Goal: Register for event/course

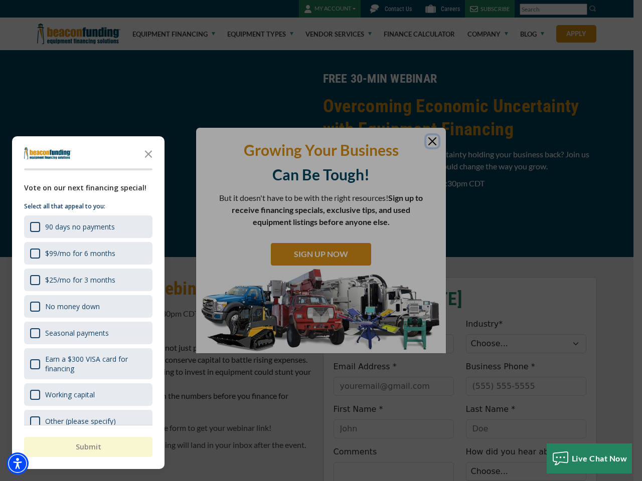
click at [321, 241] on div "button" at bounding box center [321, 240] width 642 height 481
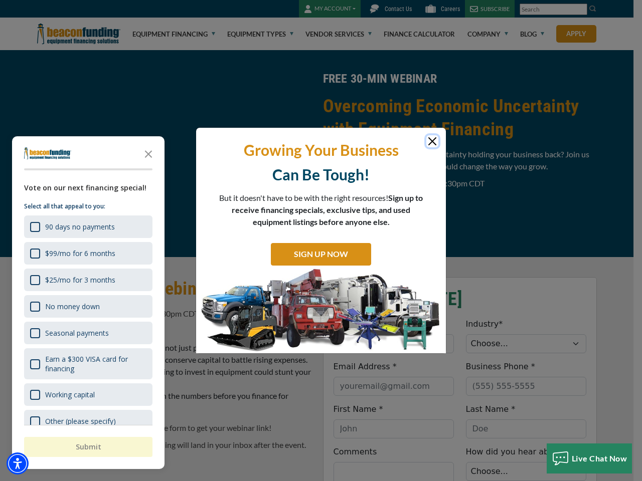
click at [18, 464] on img "Accessibility Menu" at bounding box center [18, 464] width 22 height 22
click at [321, 241] on body "Skip to main content Enable accessibility for low vision Open the accessibility…" at bounding box center [321, 240] width 642 height 481
click at [148, 153] on body "Skip to main content Enable accessibility for low vision Open the accessibility…" at bounding box center [321, 240] width 642 height 481
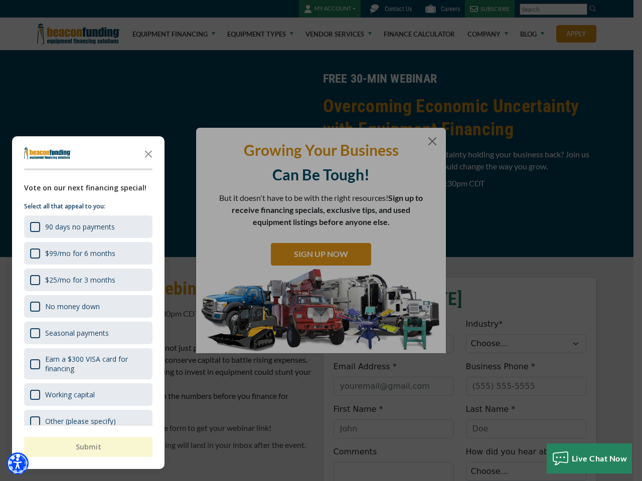
click at [87, 227] on body "Skip to main content Enable accessibility for low vision Open the accessibility…" at bounding box center [321, 240] width 642 height 481
click at [87, 253] on body "Skip to main content Enable accessibility for low vision Open the accessibility…" at bounding box center [321, 240] width 642 height 481
click at [87, 280] on body "Skip to main content Enable accessibility for low vision Open the accessibility…" at bounding box center [321, 240] width 642 height 481
click at [87, 306] on body "Skip to main content Enable accessibility for low vision Open the accessibility…" at bounding box center [321, 240] width 642 height 481
click at [87, 333] on body "Skip to main content Enable accessibility for low vision Open the accessibility…" at bounding box center [321, 240] width 642 height 481
